Goal: Understand process/instructions: Learn about a topic

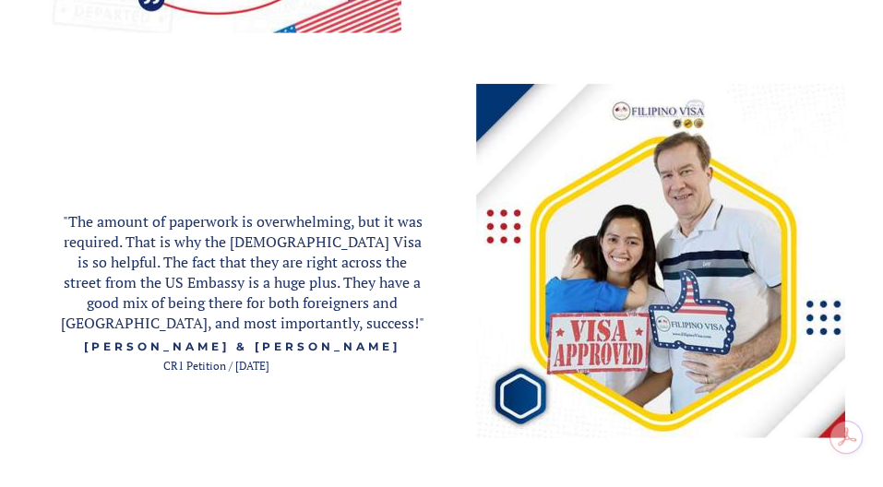
scroll to position [3257, 0]
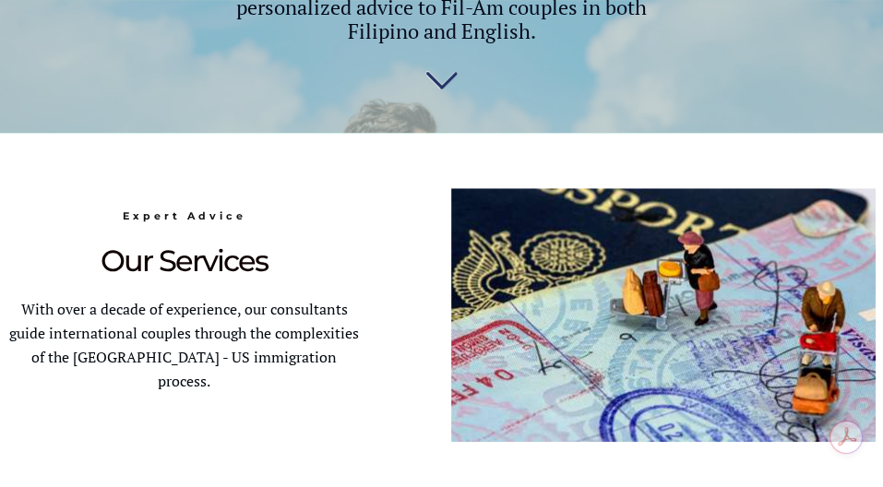
scroll to position [724, 0]
